Goal: Download file/media

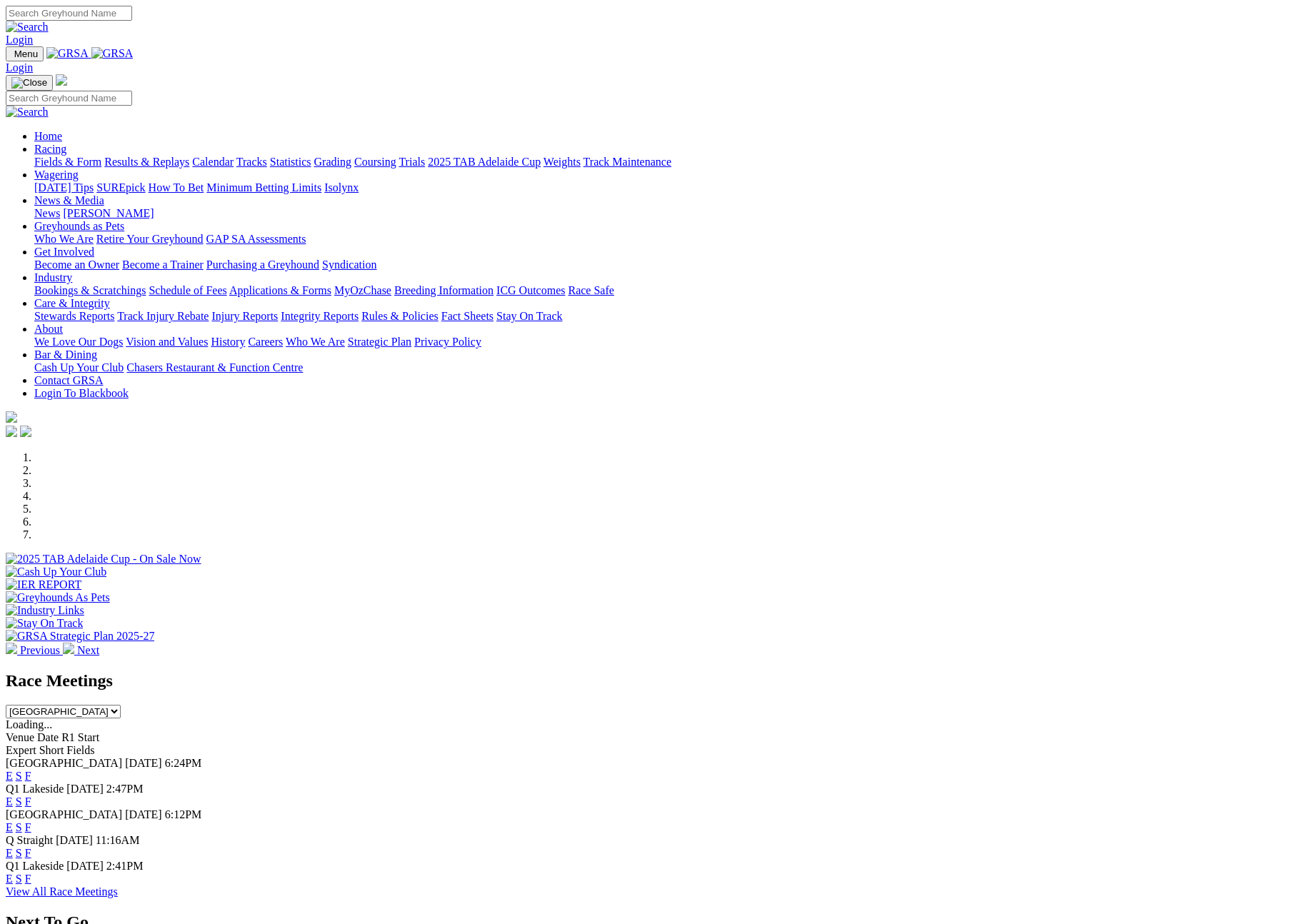
select select "QLD"
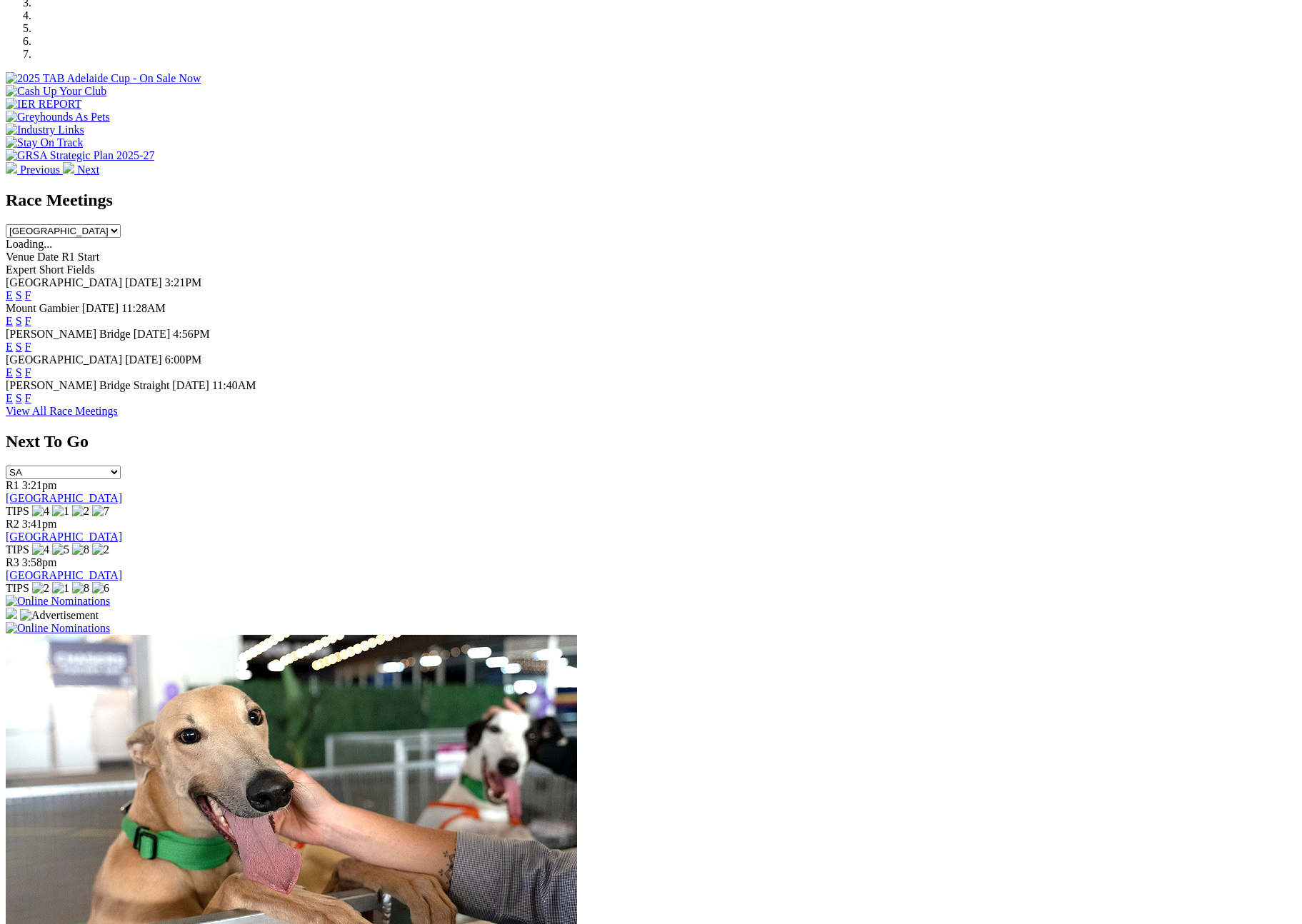
click at [31, 366] on link "F" at bounding box center [28, 372] width 6 height 12
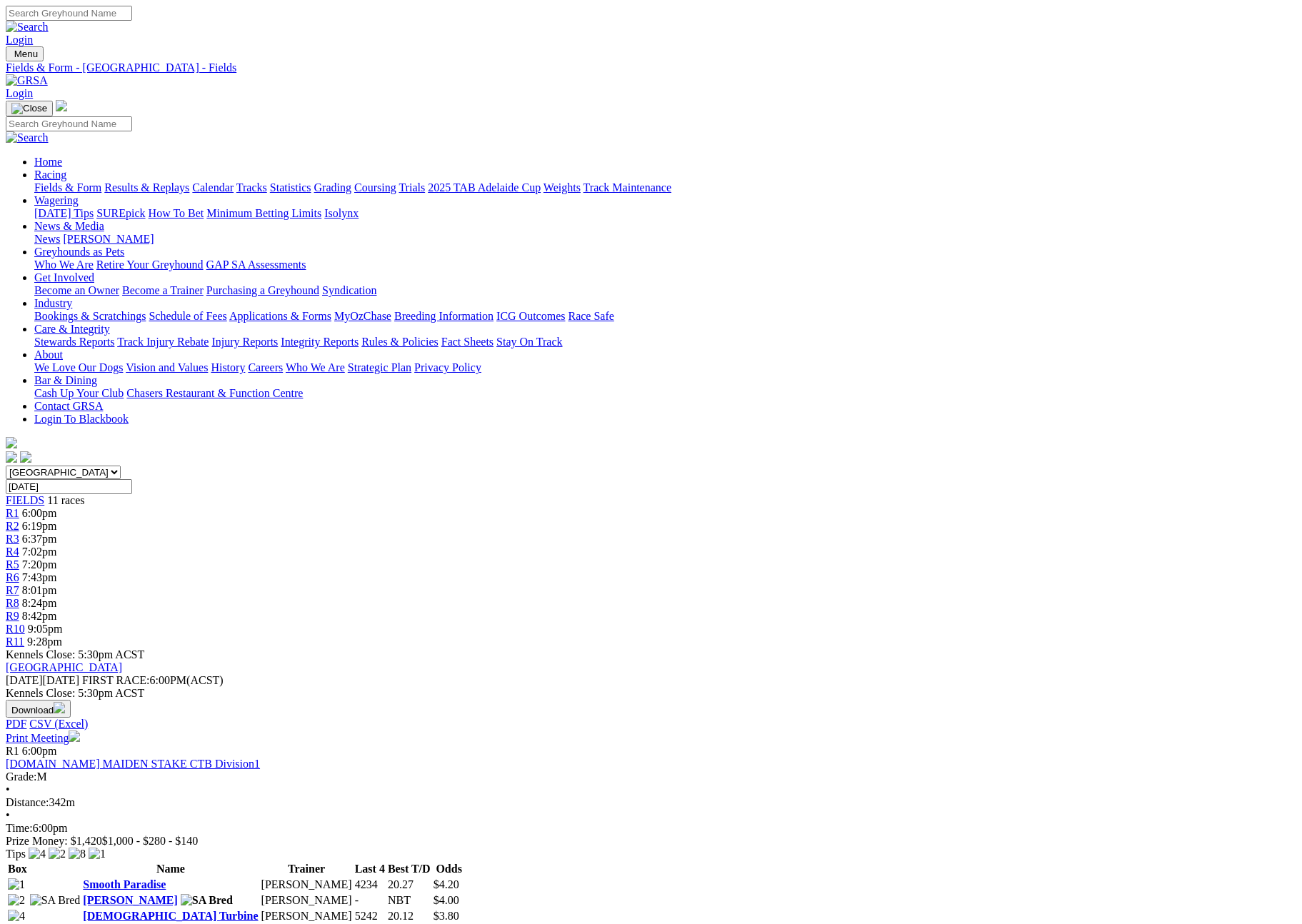
click at [71, 700] on button "Download" at bounding box center [38, 709] width 65 height 18
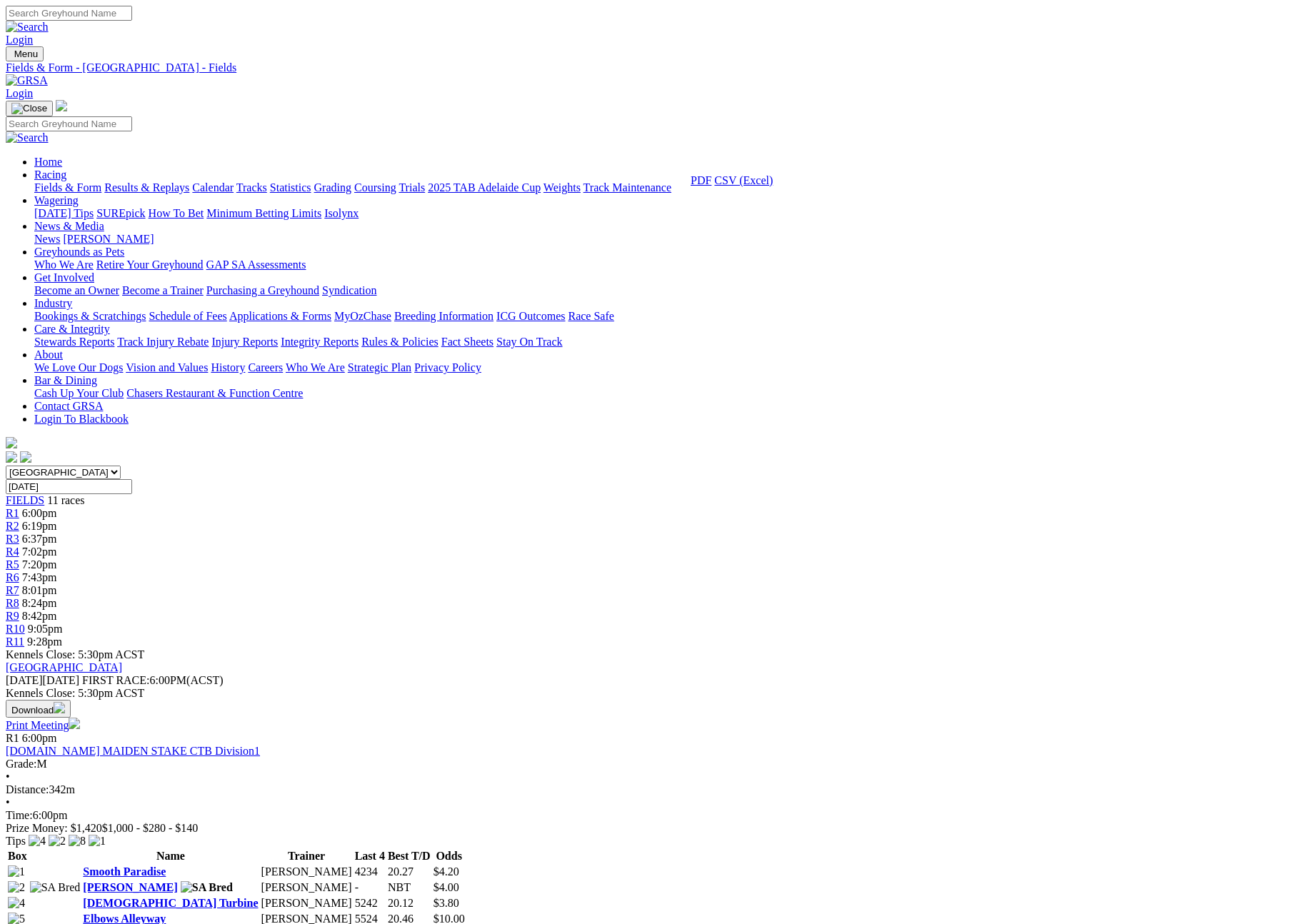
click at [773, 186] on link "CSV (Excel)" at bounding box center [743, 180] width 58 height 12
